Goal: Task Accomplishment & Management: Use online tool/utility

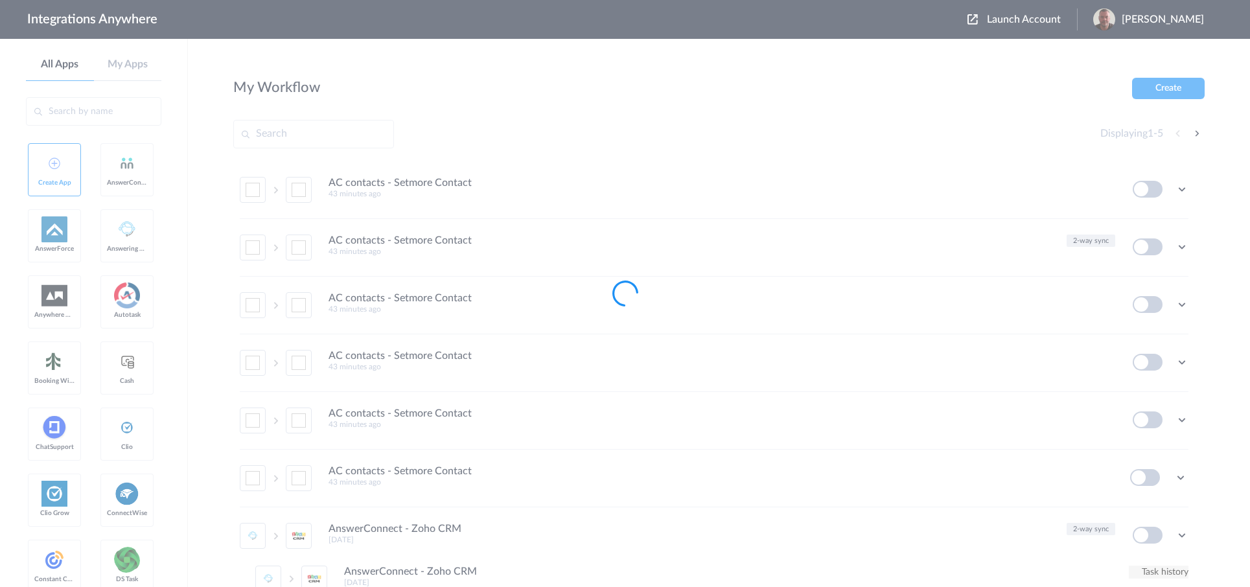
click at [1037, 21] on div at bounding box center [625, 293] width 1250 height 587
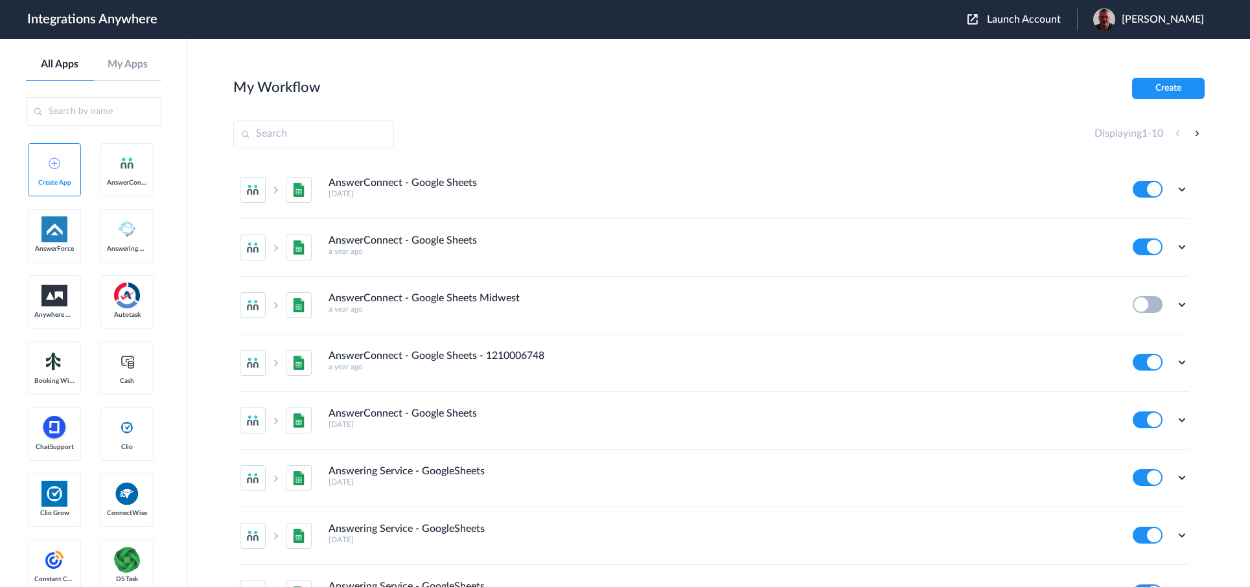
click at [1037, 21] on span "Launch Account" at bounding box center [1024, 19] width 74 height 10
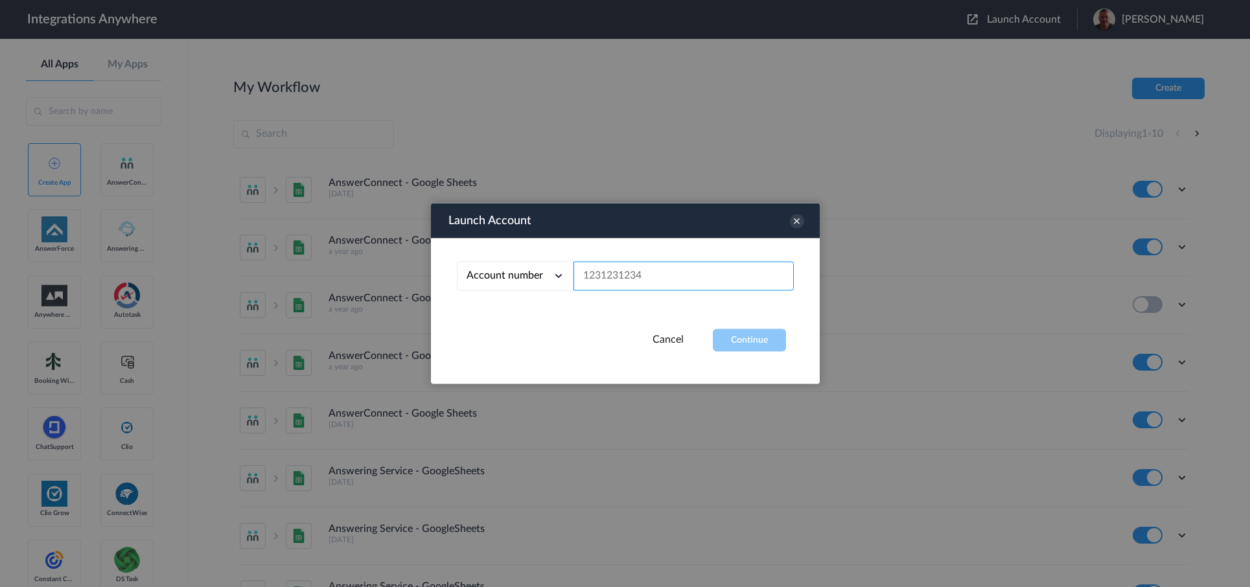
click at [629, 275] on input "text" at bounding box center [684, 276] width 220 height 29
paste input "9803324719"
type input "9803324719"
click at [748, 336] on button "Continue" at bounding box center [749, 340] width 73 height 23
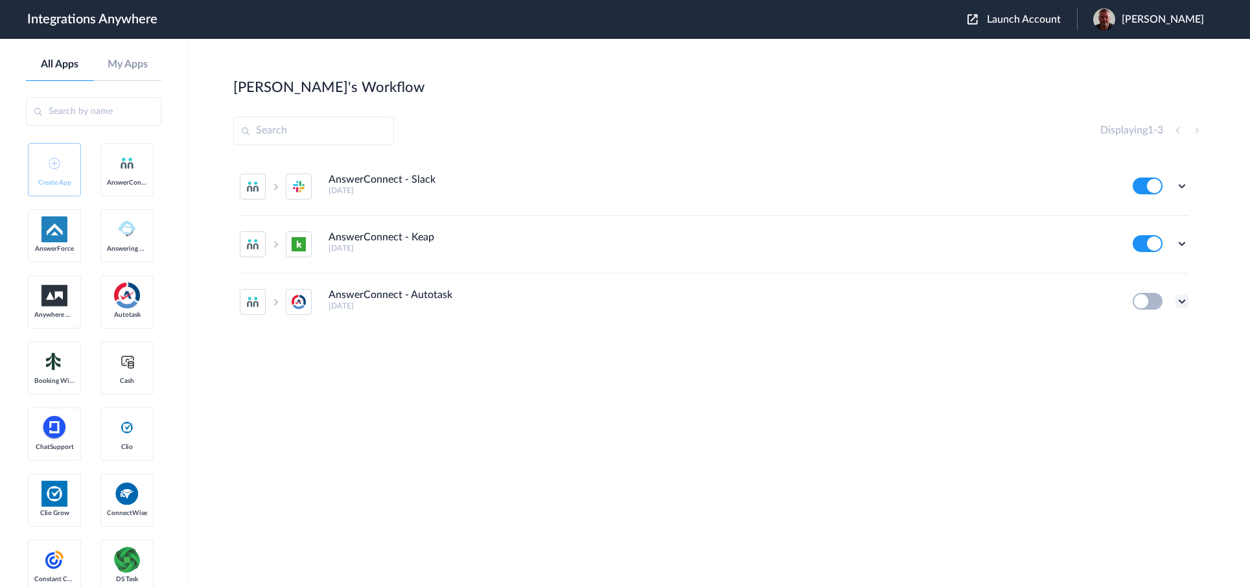
click at [1183, 305] on icon at bounding box center [1182, 301] width 13 height 13
click at [1136, 233] on li "Edit" at bounding box center [1147, 222] width 84 height 24
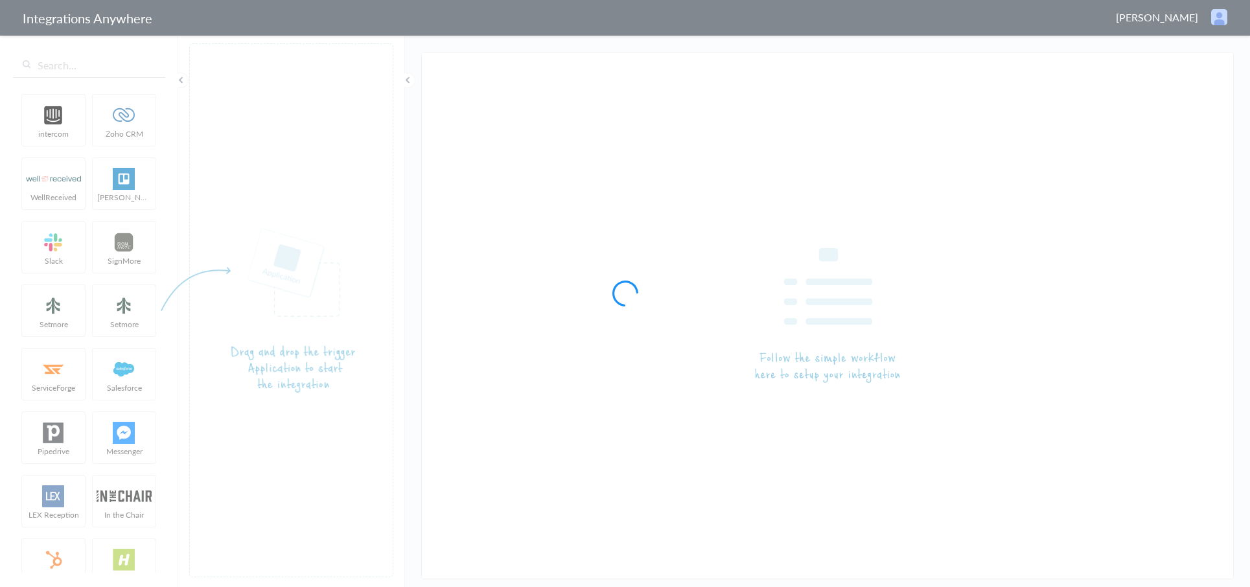
type input "AnswerConnect - Autotask"
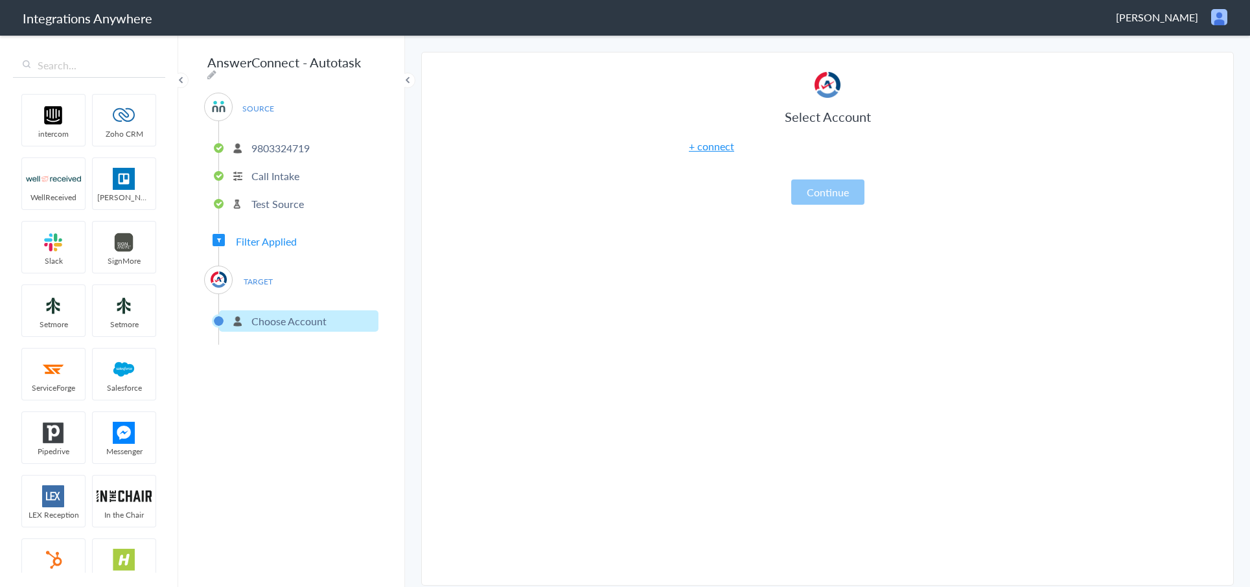
click at [725, 150] on link "+ connect" at bounding box center [711, 146] width 45 height 15
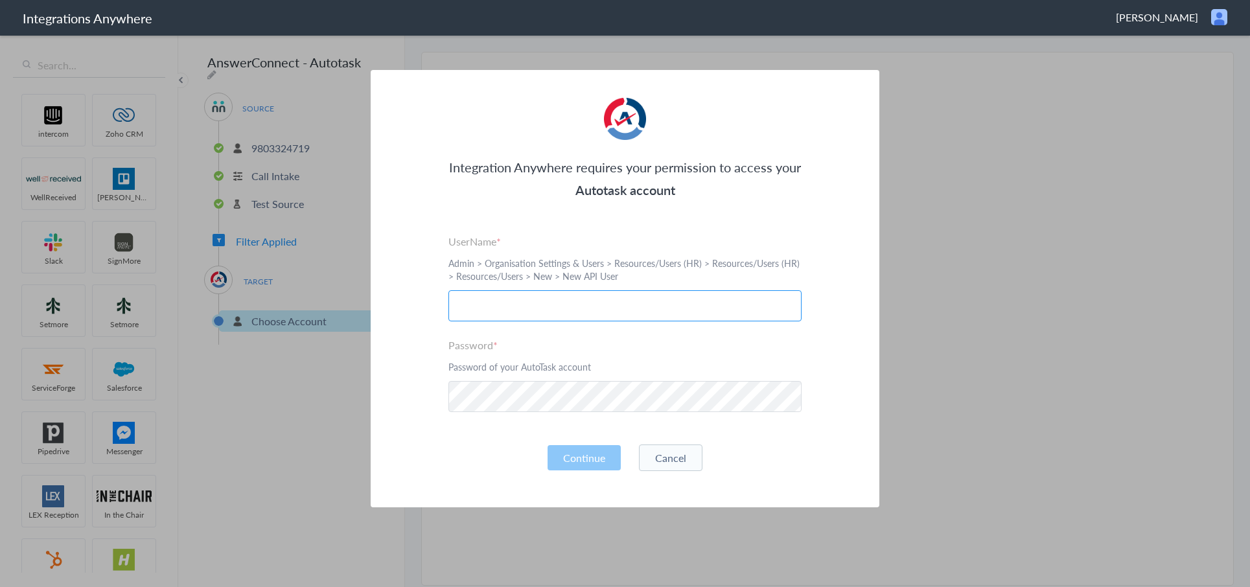
click at [585, 310] on input "text" at bounding box center [625, 305] width 353 height 31
paste input "uefribbwwcwjegh@mbabsi.com"
type input "uefribbwwcwjegh@mbabsi.com"
click at [596, 461] on button "Continue" at bounding box center [584, 457] width 73 height 25
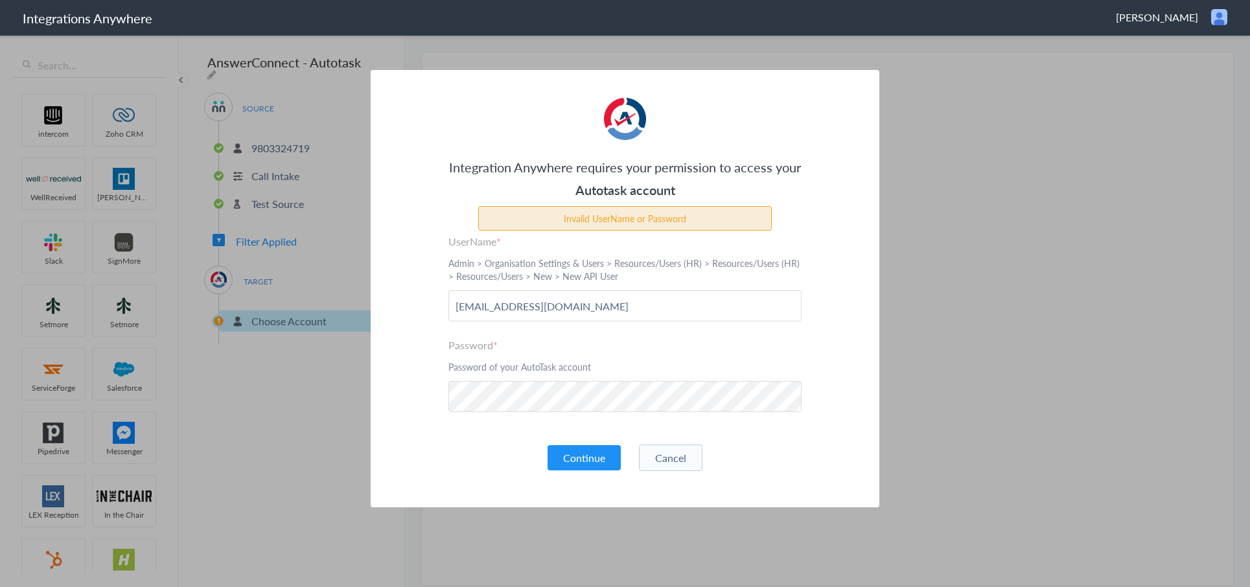
click at [937, 128] on section "Integration Anywhere requires your permission to access your Autotask account I…" at bounding box center [625, 293] width 1250 height 587
